Goal: Transaction & Acquisition: Purchase product/service

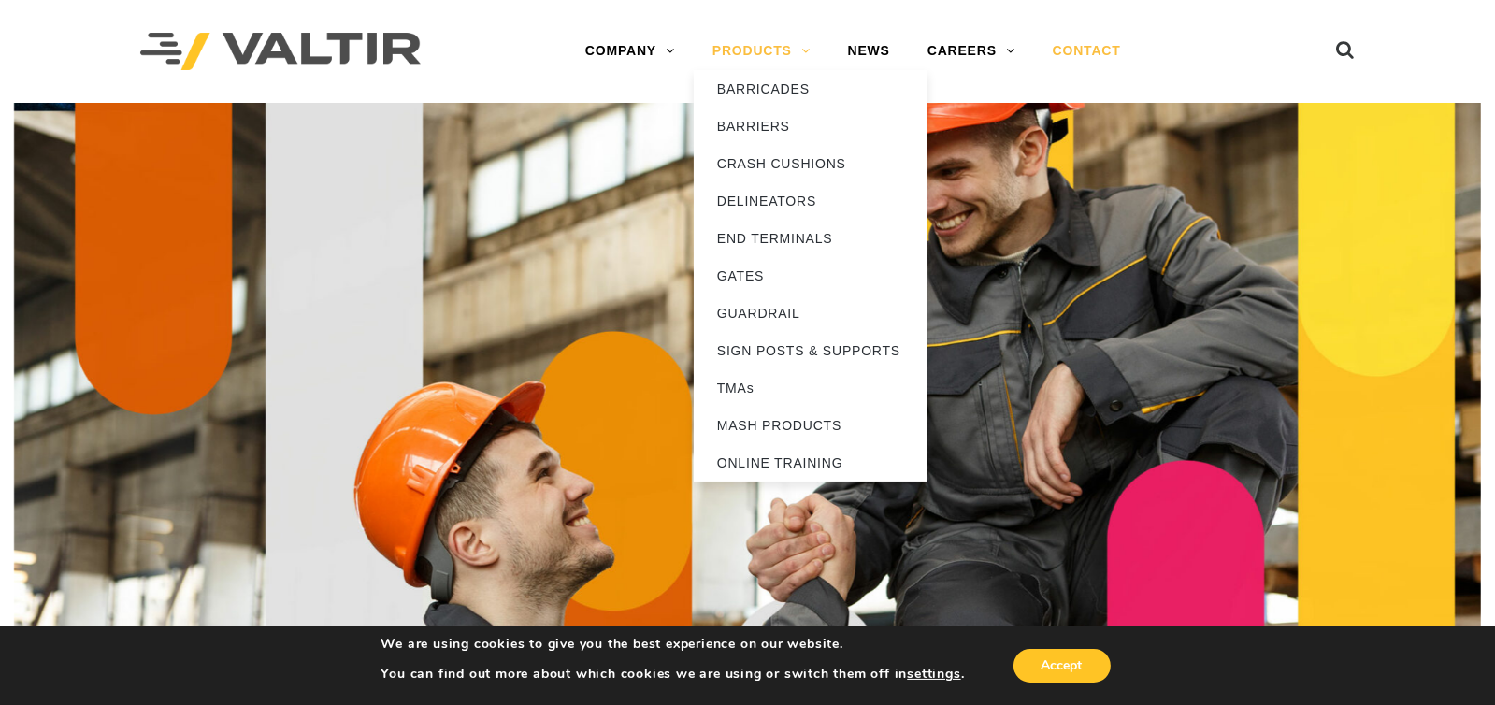
click at [800, 48] on link "PRODUCTS" at bounding box center [762, 51] width 136 height 37
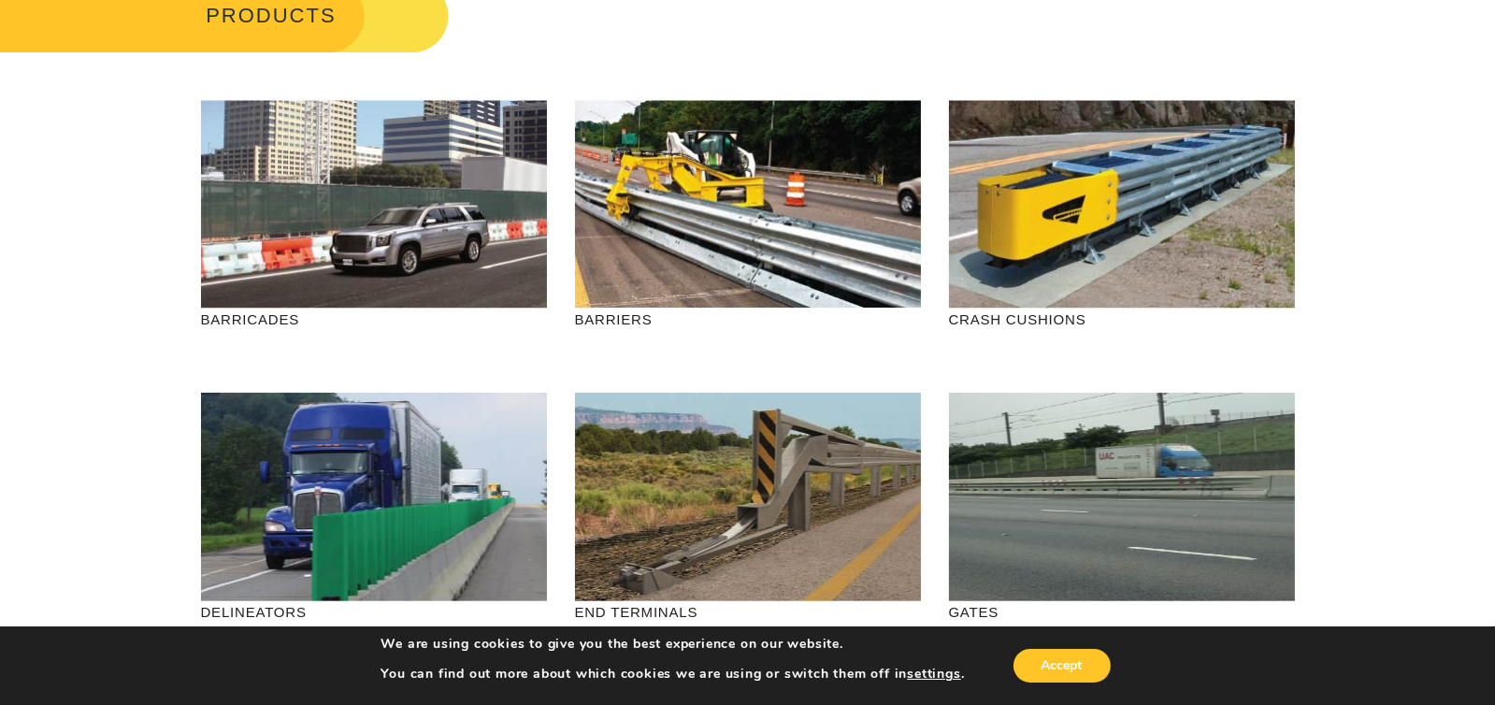
scroll to position [93, 0]
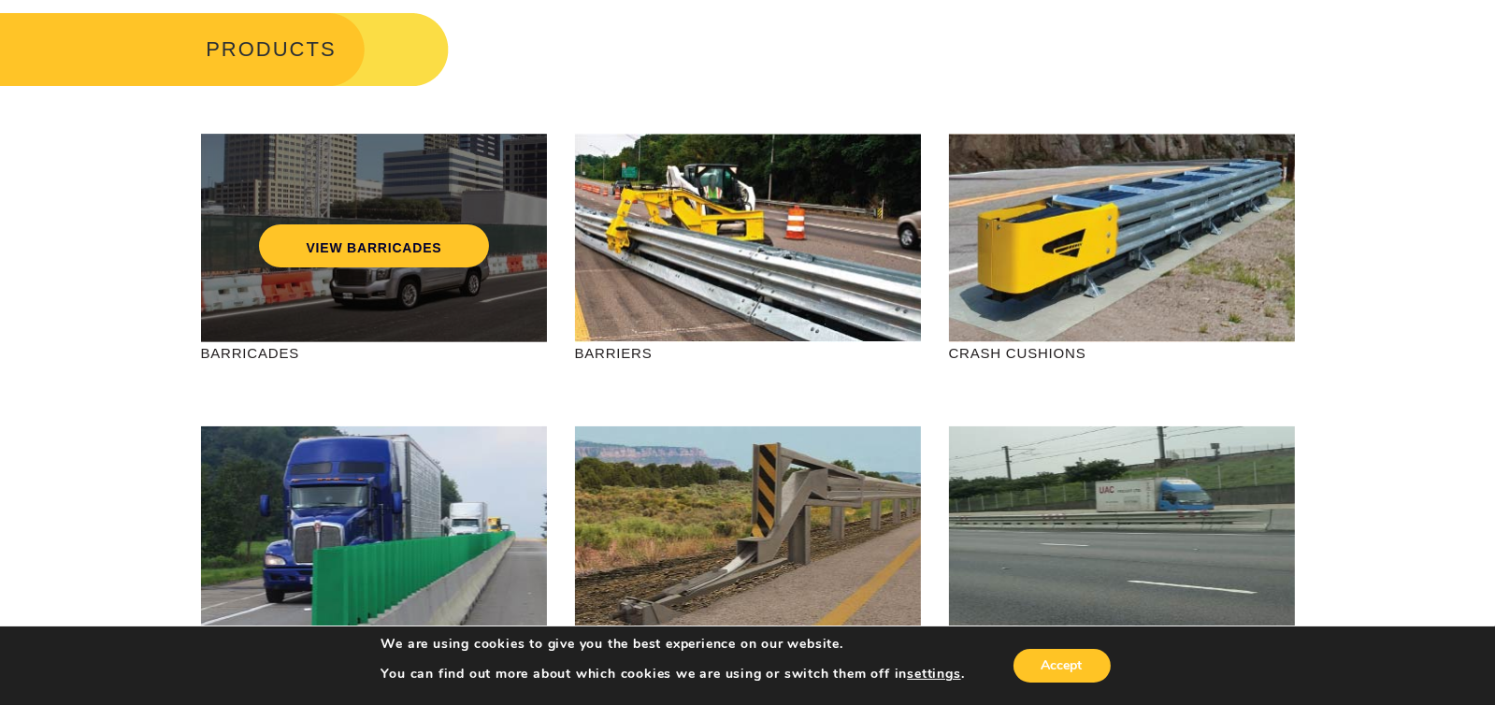
click at [367, 319] on div "VIEW BARRICADES" at bounding box center [374, 238] width 346 height 208
click at [378, 251] on link "VIEW BARRICADES" at bounding box center [373, 245] width 229 height 43
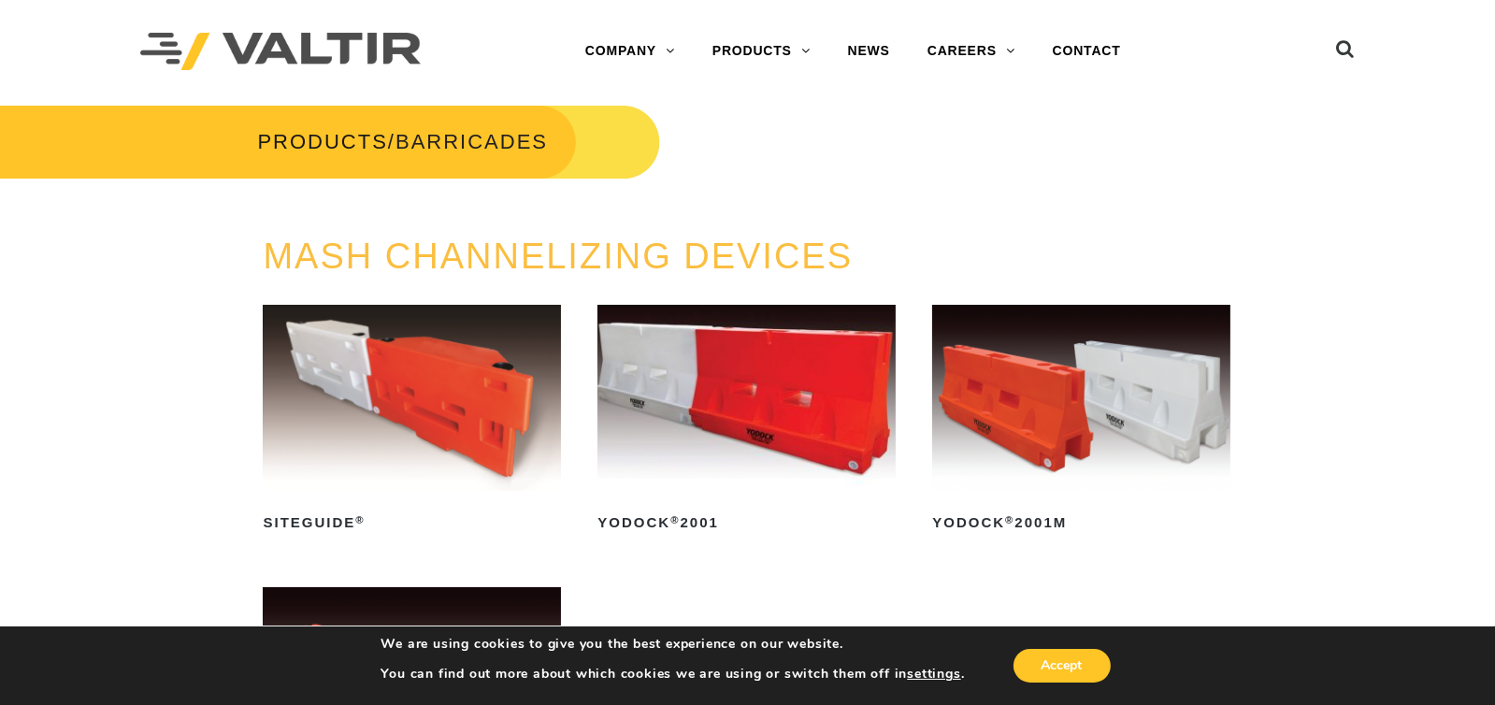
click at [739, 420] on img at bounding box center [746, 398] width 298 height 186
